Goal: Navigation & Orientation: Understand site structure

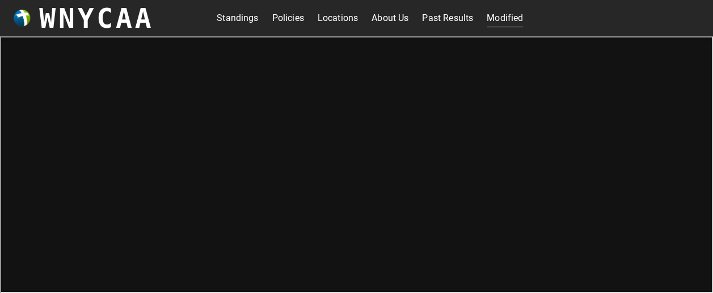
click at [386, 17] on link "About Us" at bounding box center [390, 18] width 37 height 18
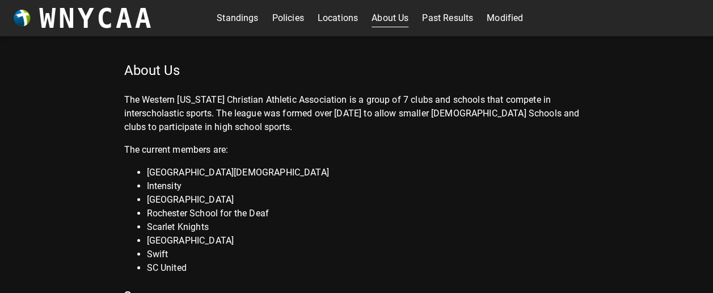
click at [284, 14] on link "Policies" at bounding box center [288, 18] width 32 height 18
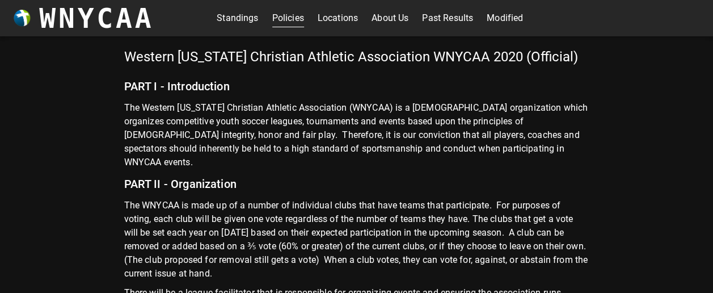
click at [335, 18] on link "Locations" at bounding box center [338, 18] width 40 height 18
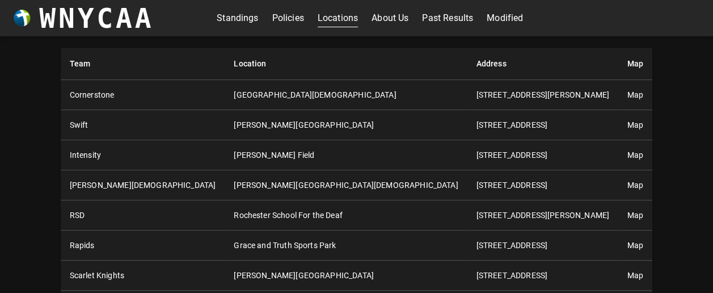
scroll to position [56, 0]
